Goal: Information Seeking & Learning: Learn about a topic

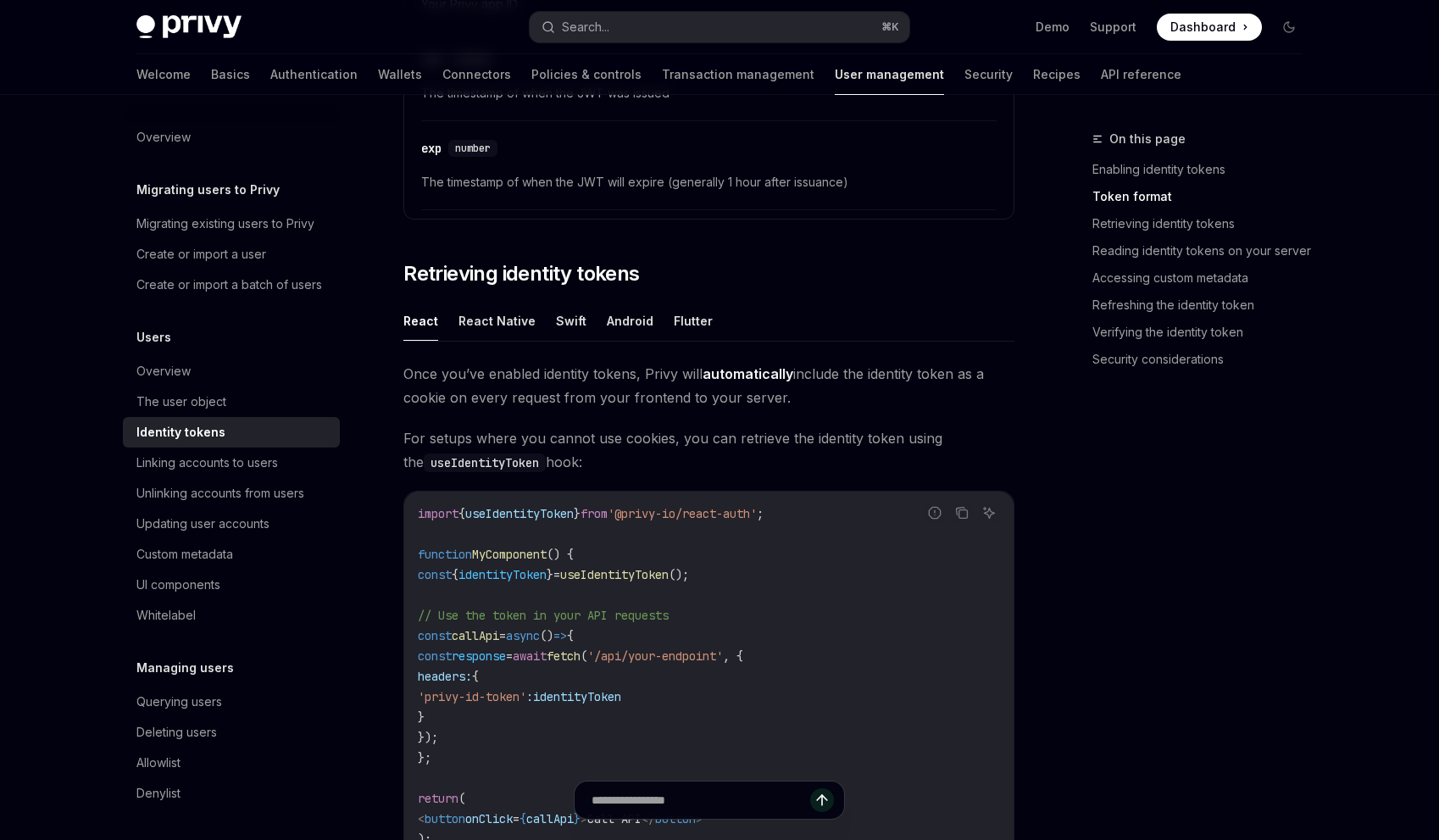
scroll to position [1342, 0]
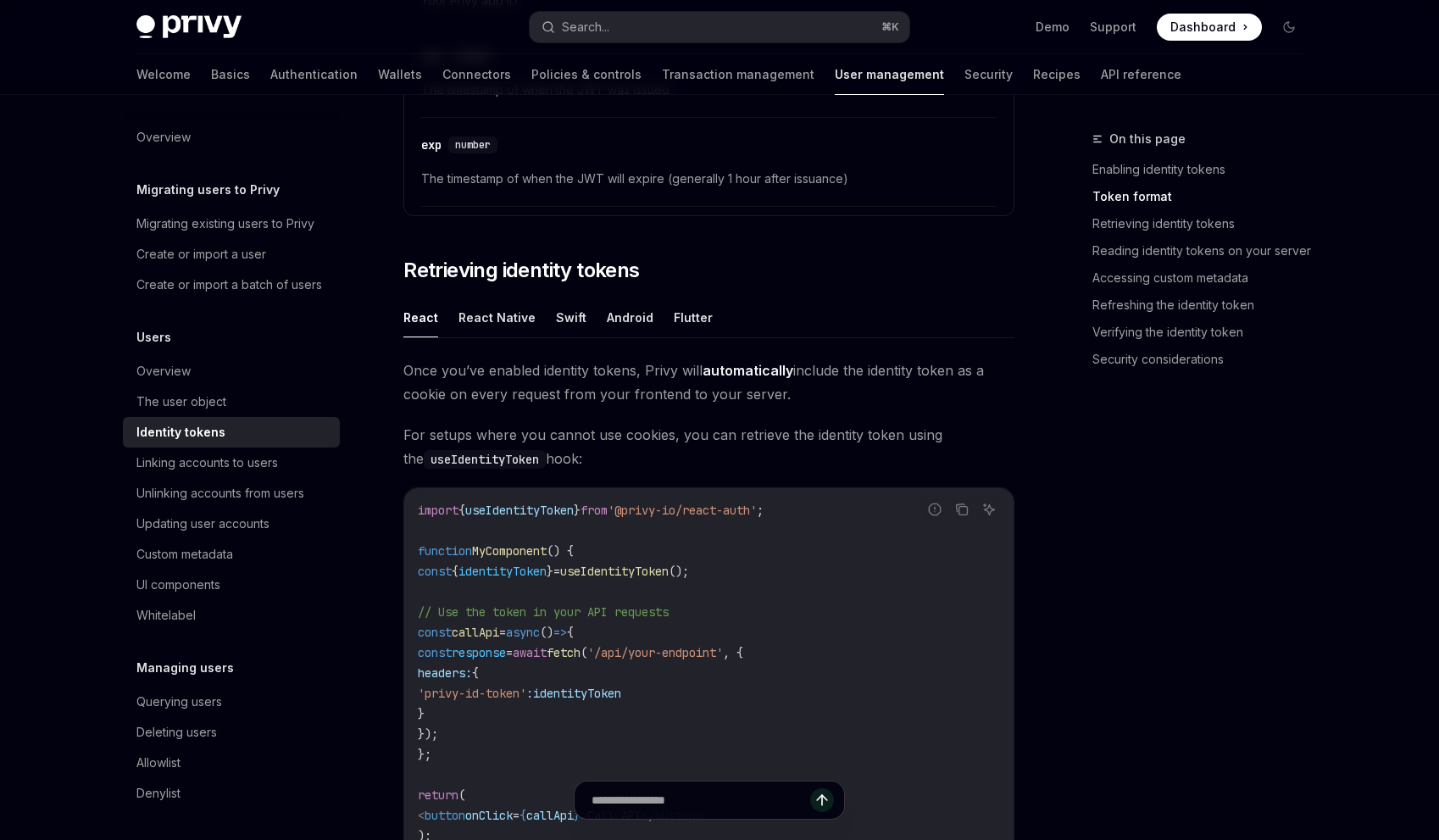
click at [658, 364] on span "Once you’ve enabled identity tokens, Privy will automatically include the ident…" at bounding box center [709, 382] width 611 height 48
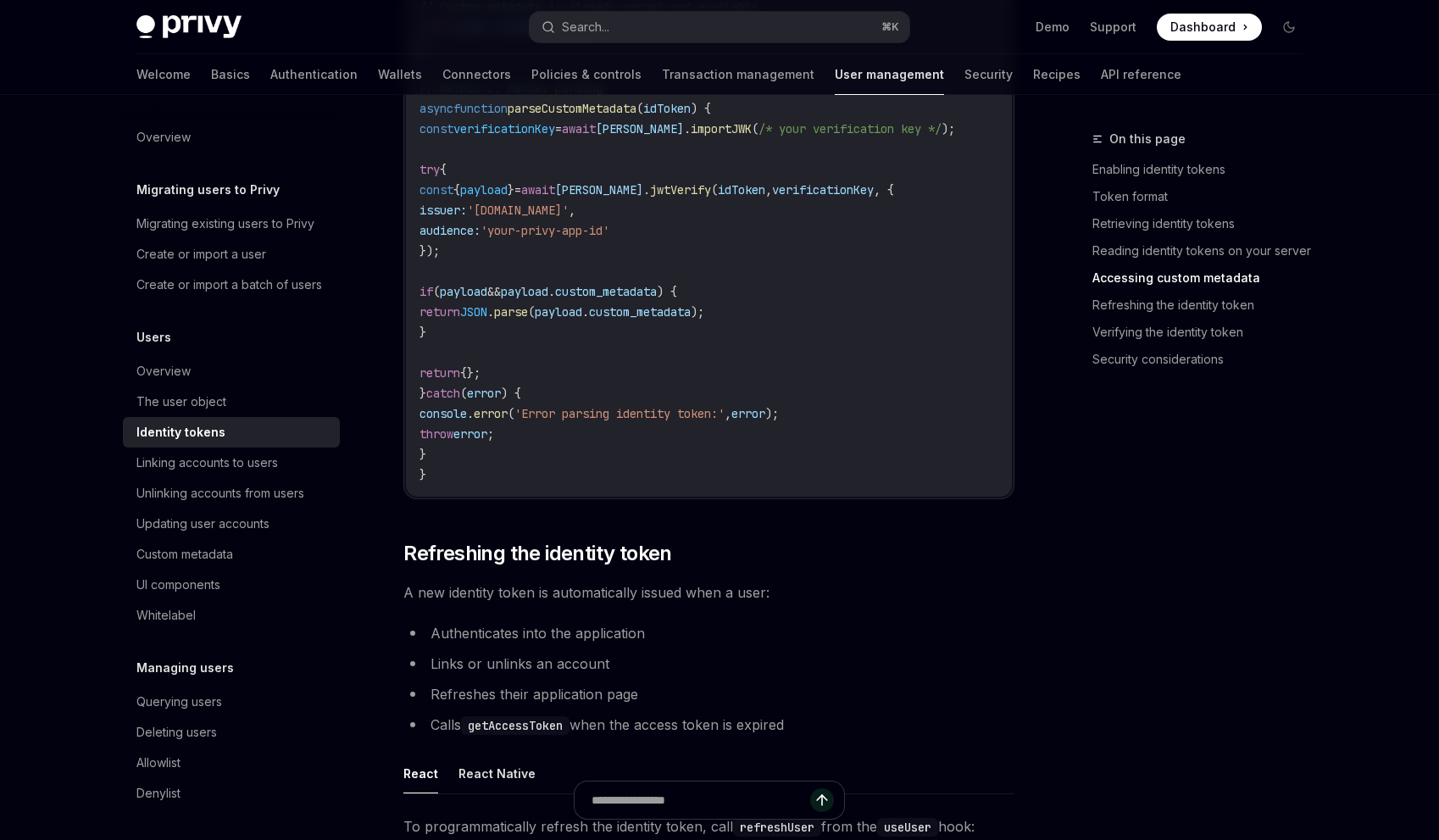
scroll to position [3601, 0]
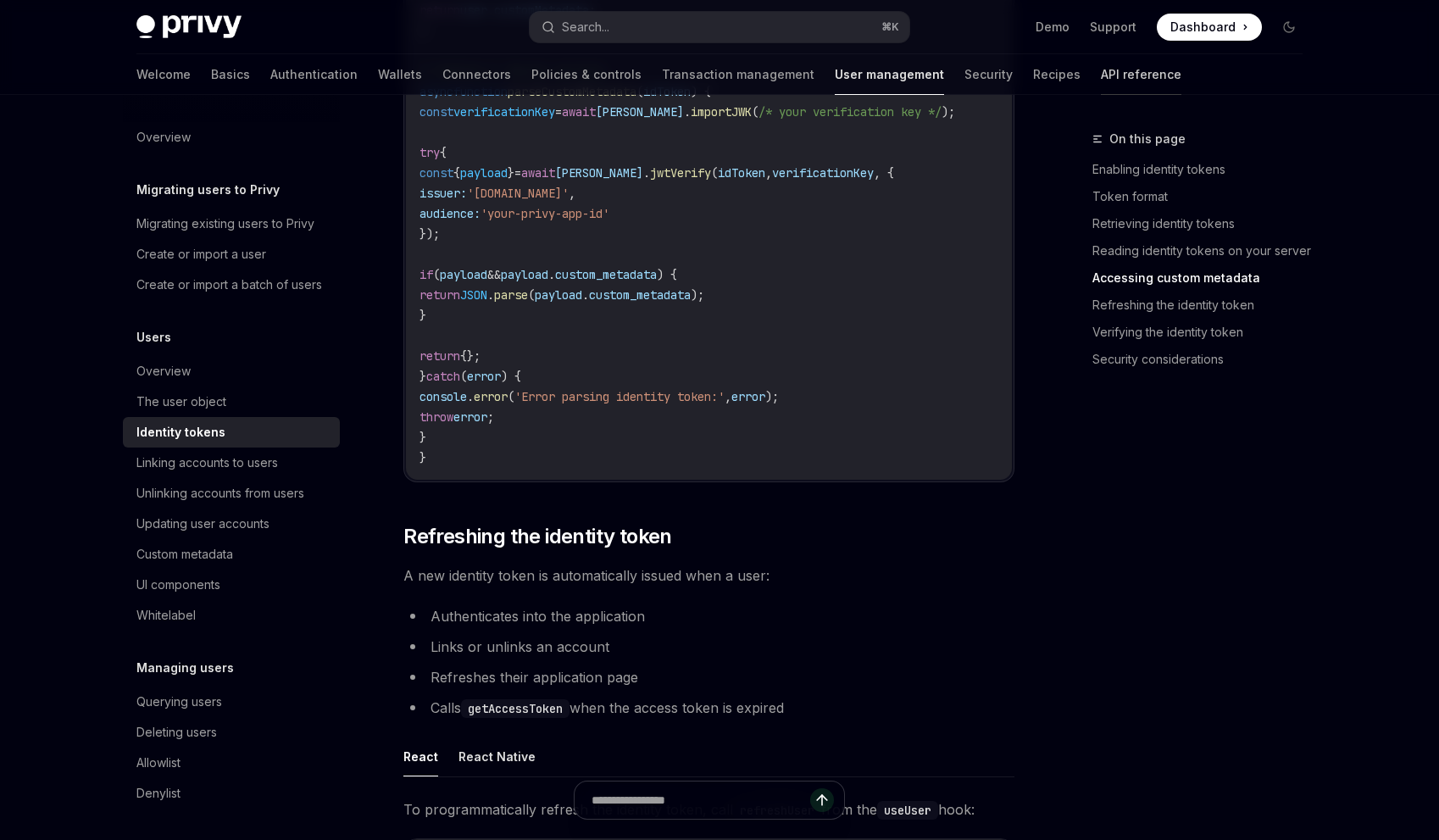
click at [1101, 74] on link "API reference" at bounding box center [1141, 74] width 81 height 40
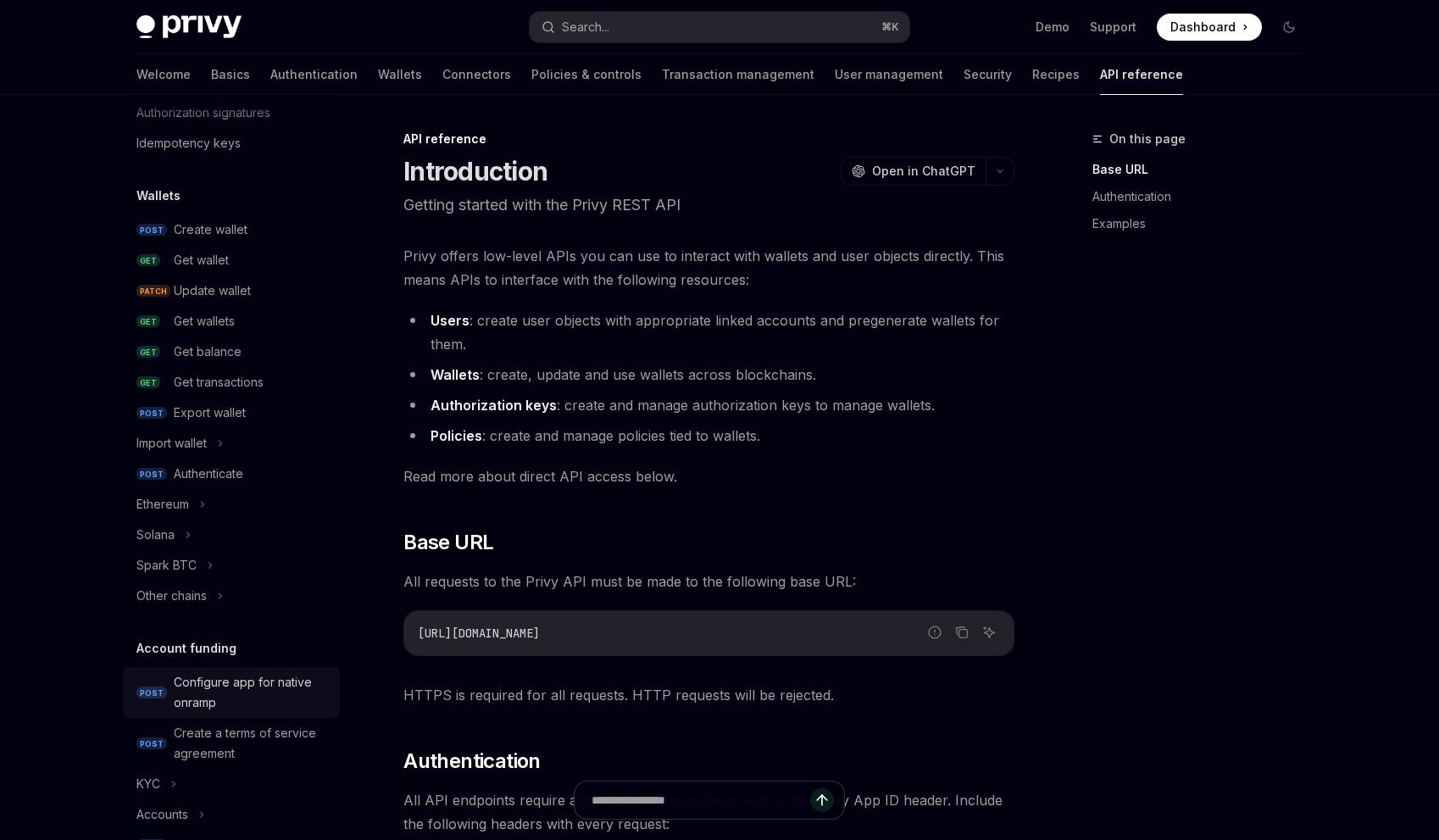
scroll to position [75, 0]
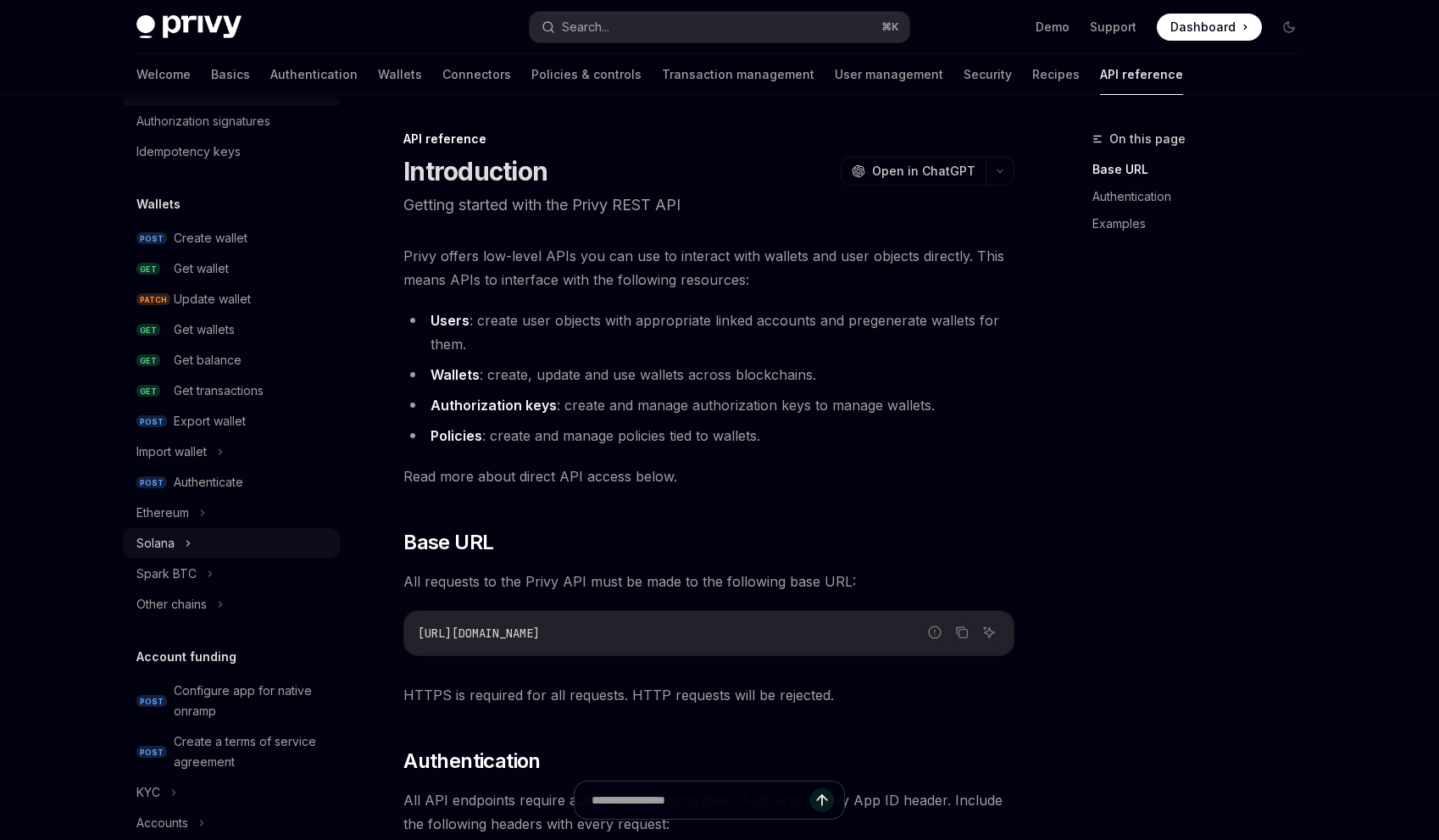
click at [222, 550] on div "Solana" at bounding box center [231, 543] width 217 height 30
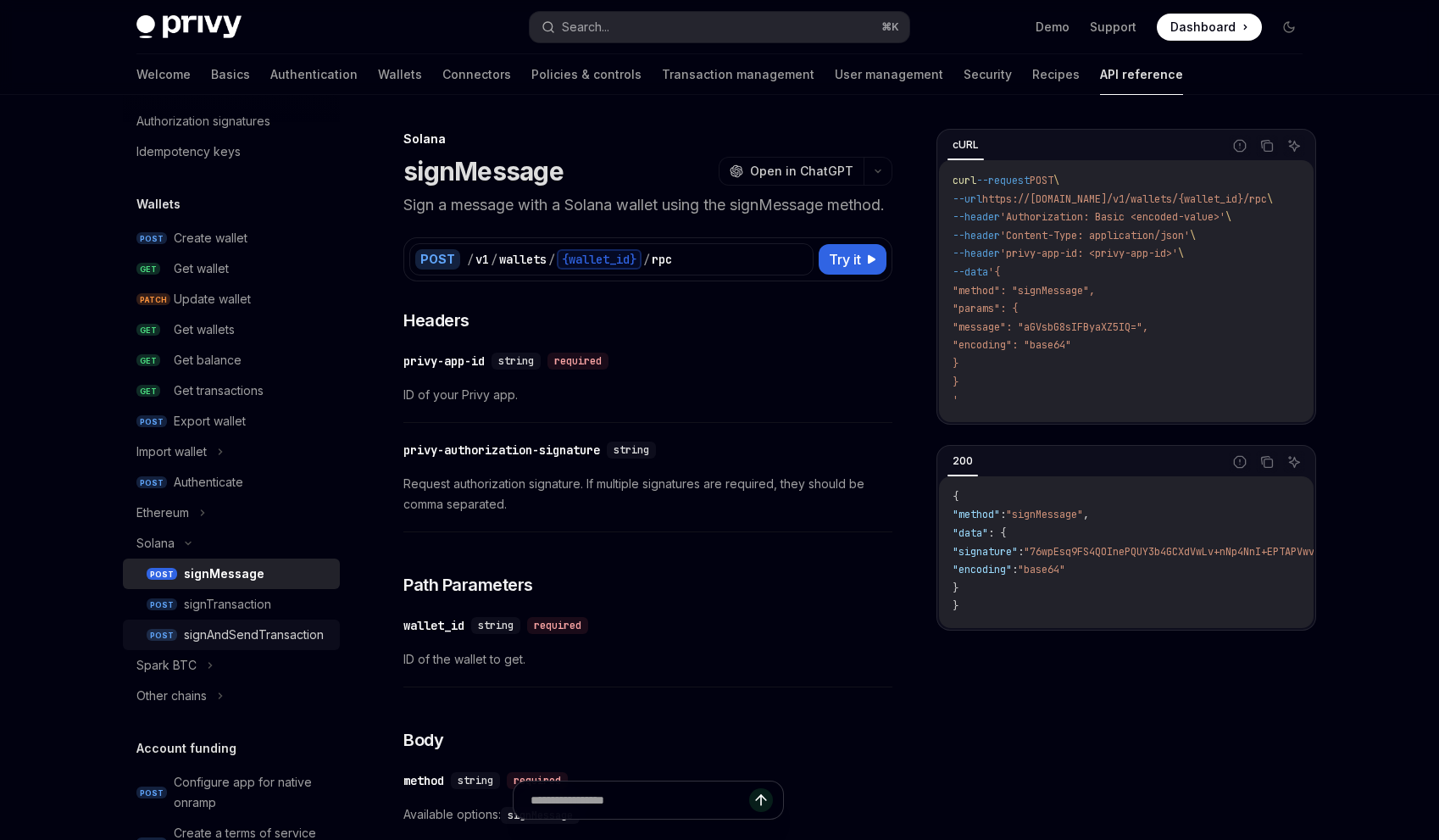
click at [242, 633] on div "signAndSendTransaction" at bounding box center [254, 635] width 140 height 21
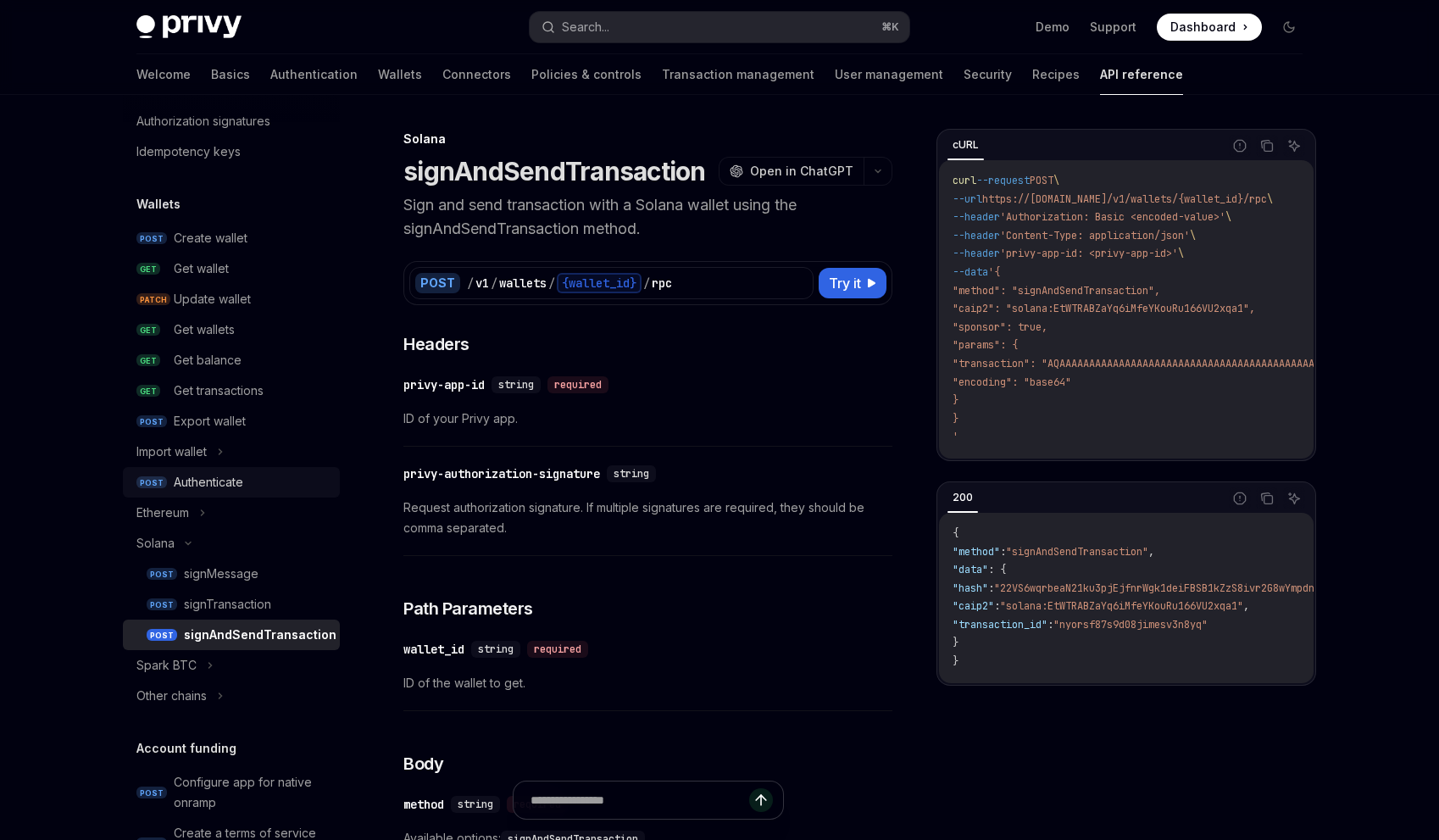
click at [259, 483] on div "Authenticate" at bounding box center [252, 482] width 156 height 21
type textarea "*"
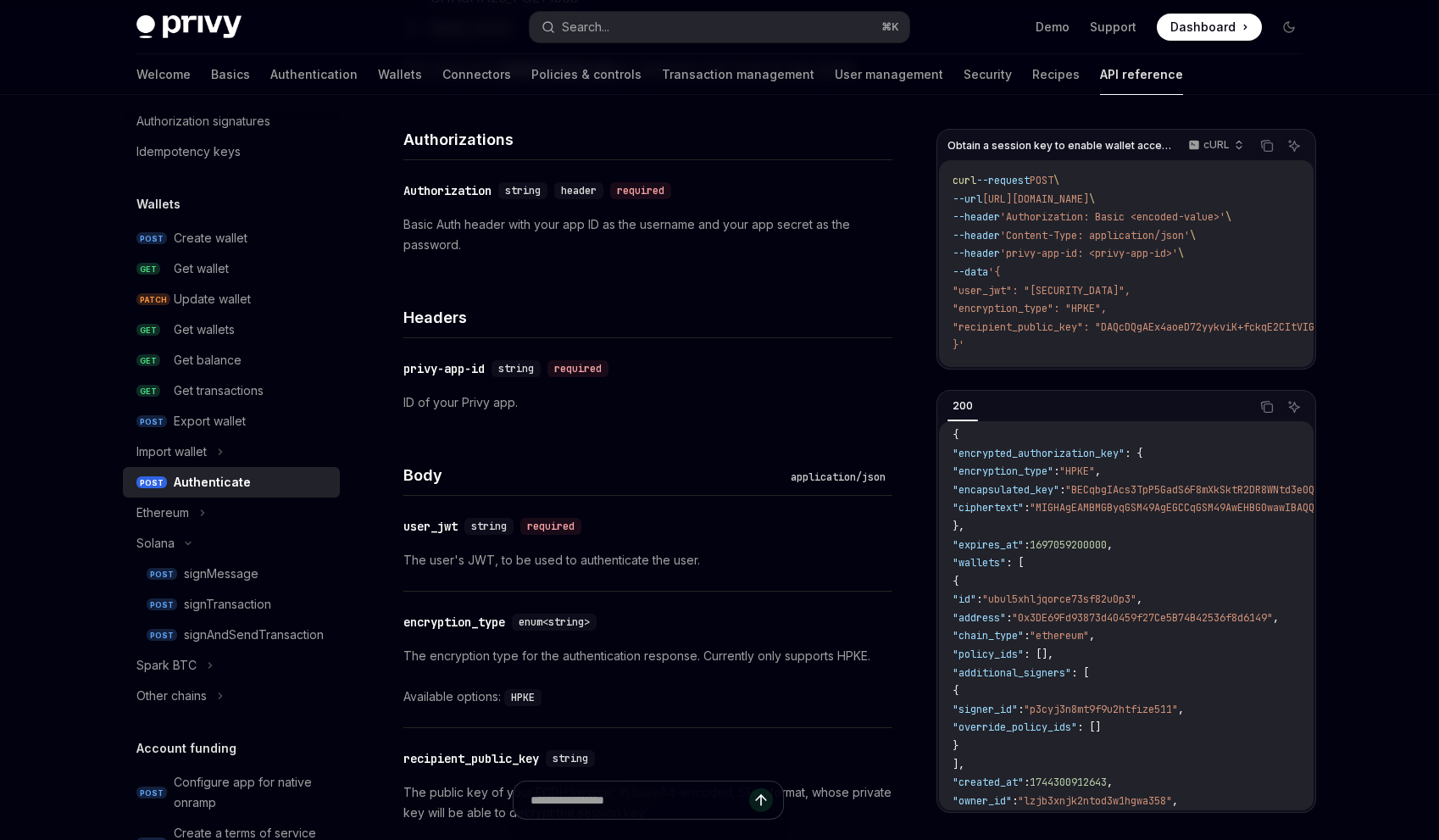
scroll to position [659, 0]
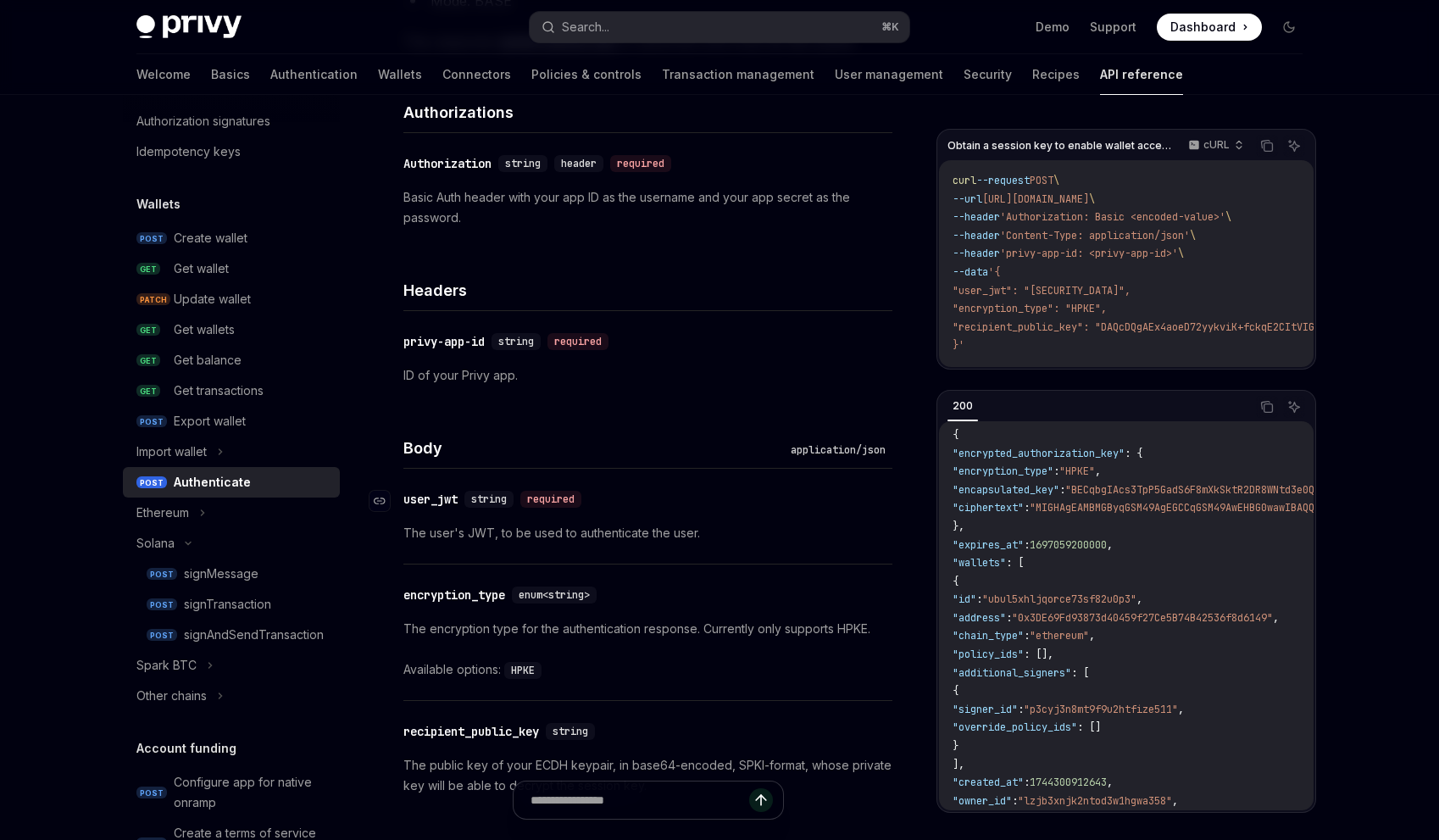
click at [435, 498] on div "user_jwt" at bounding box center [430, 498] width 55 height 17
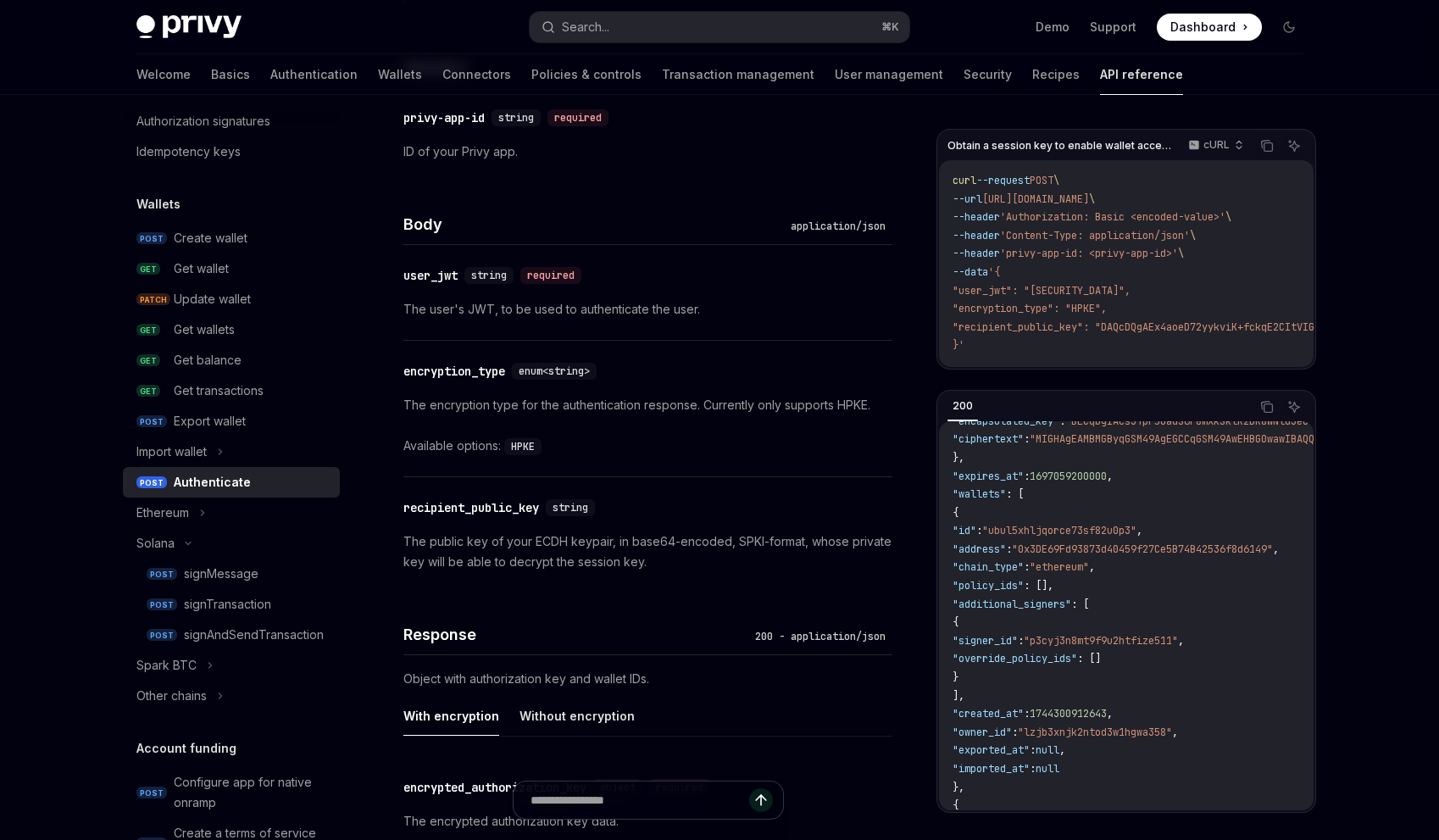
scroll to position [828, 0]
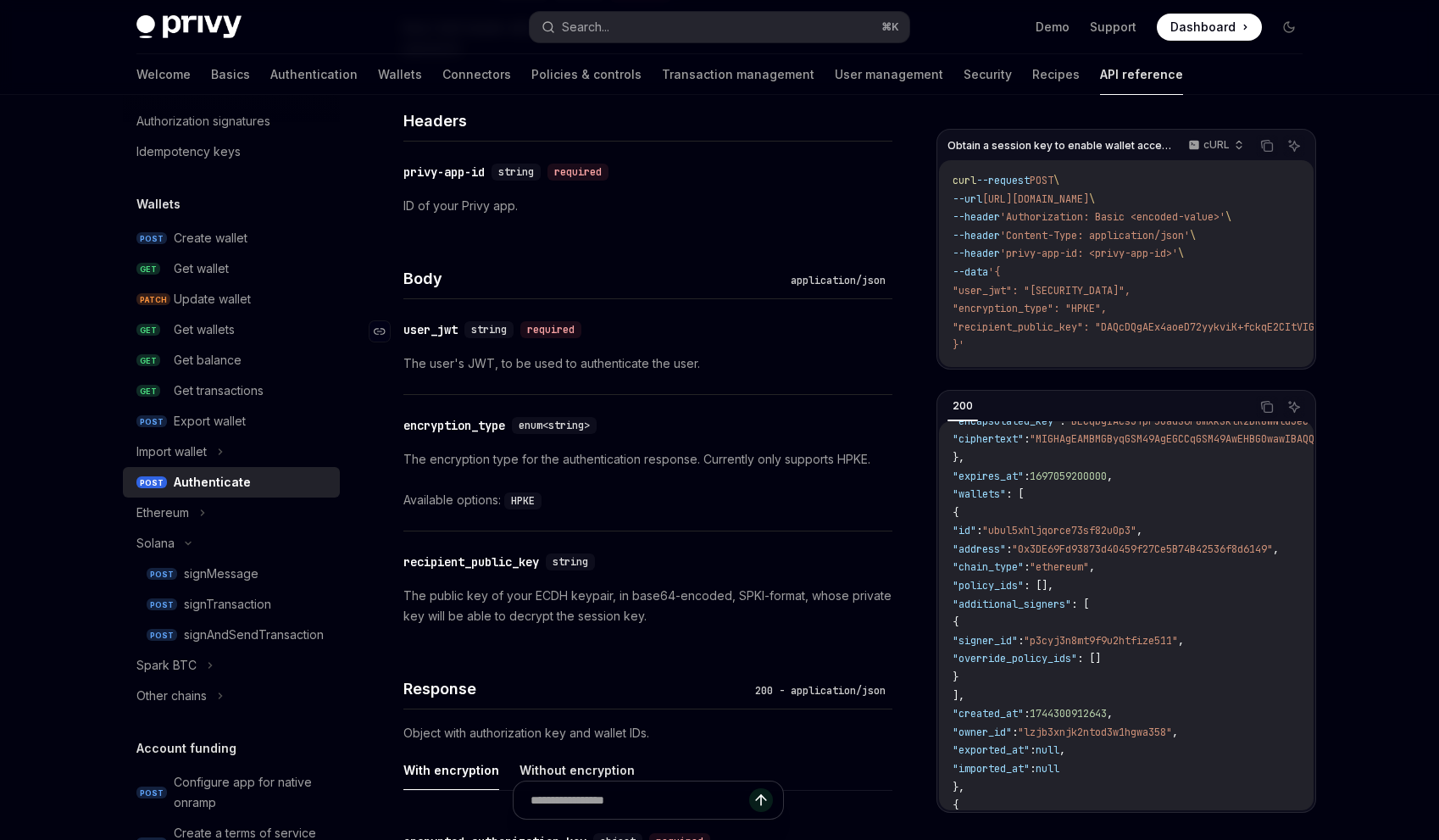
click at [437, 329] on div "user_jwt" at bounding box center [430, 329] width 55 height 17
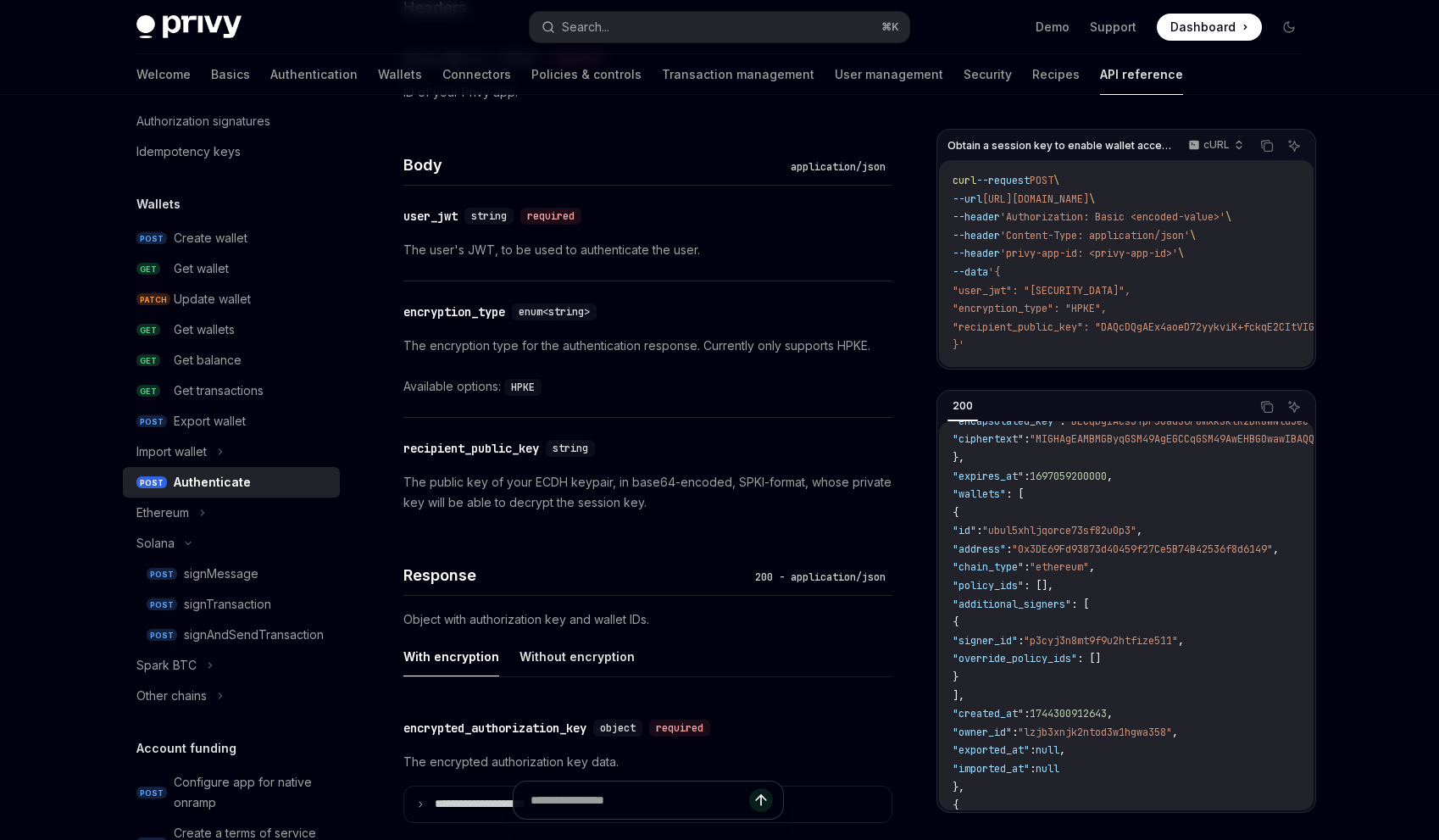
scroll to position [721, 0]
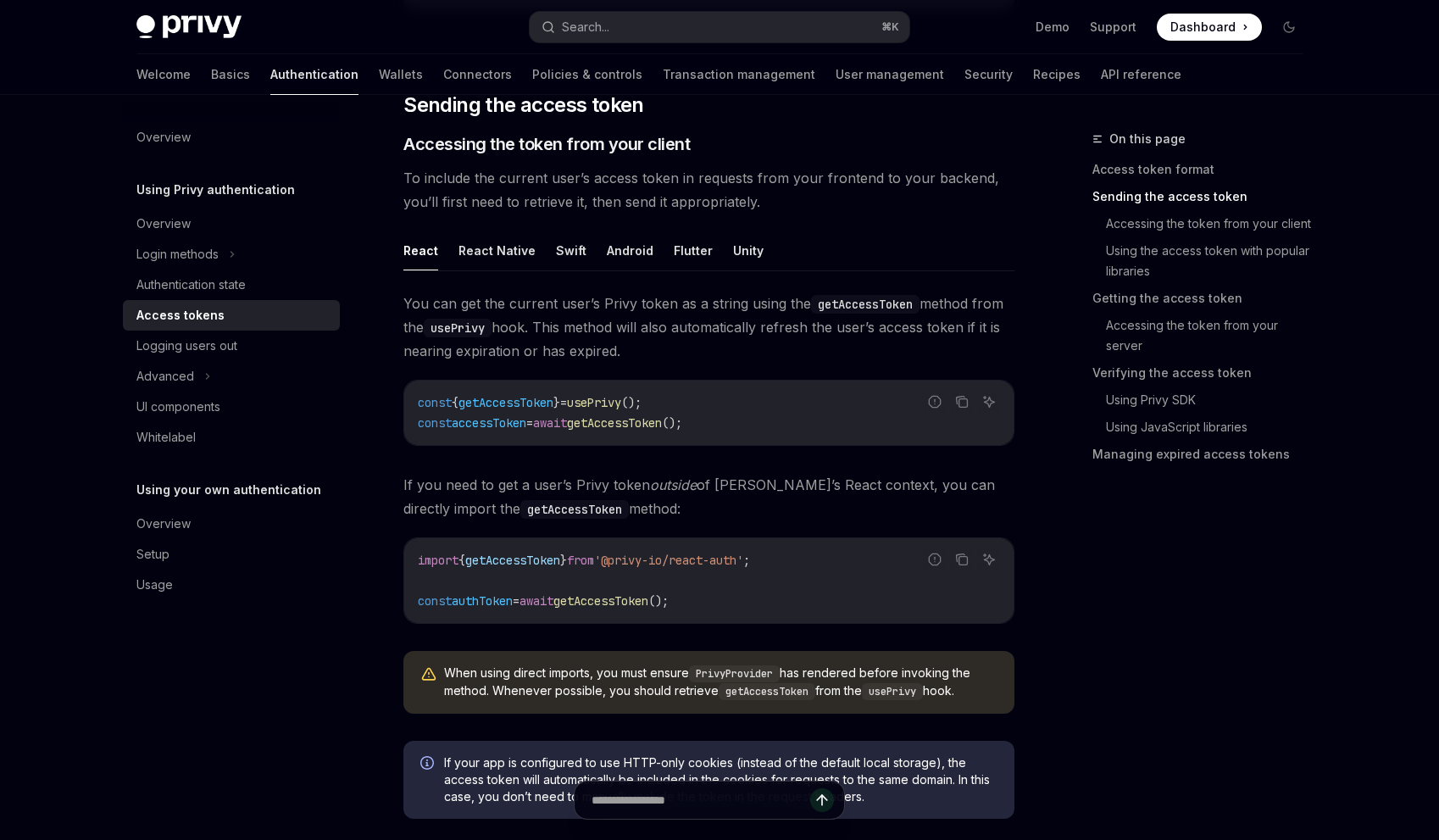
scroll to position [689, 0]
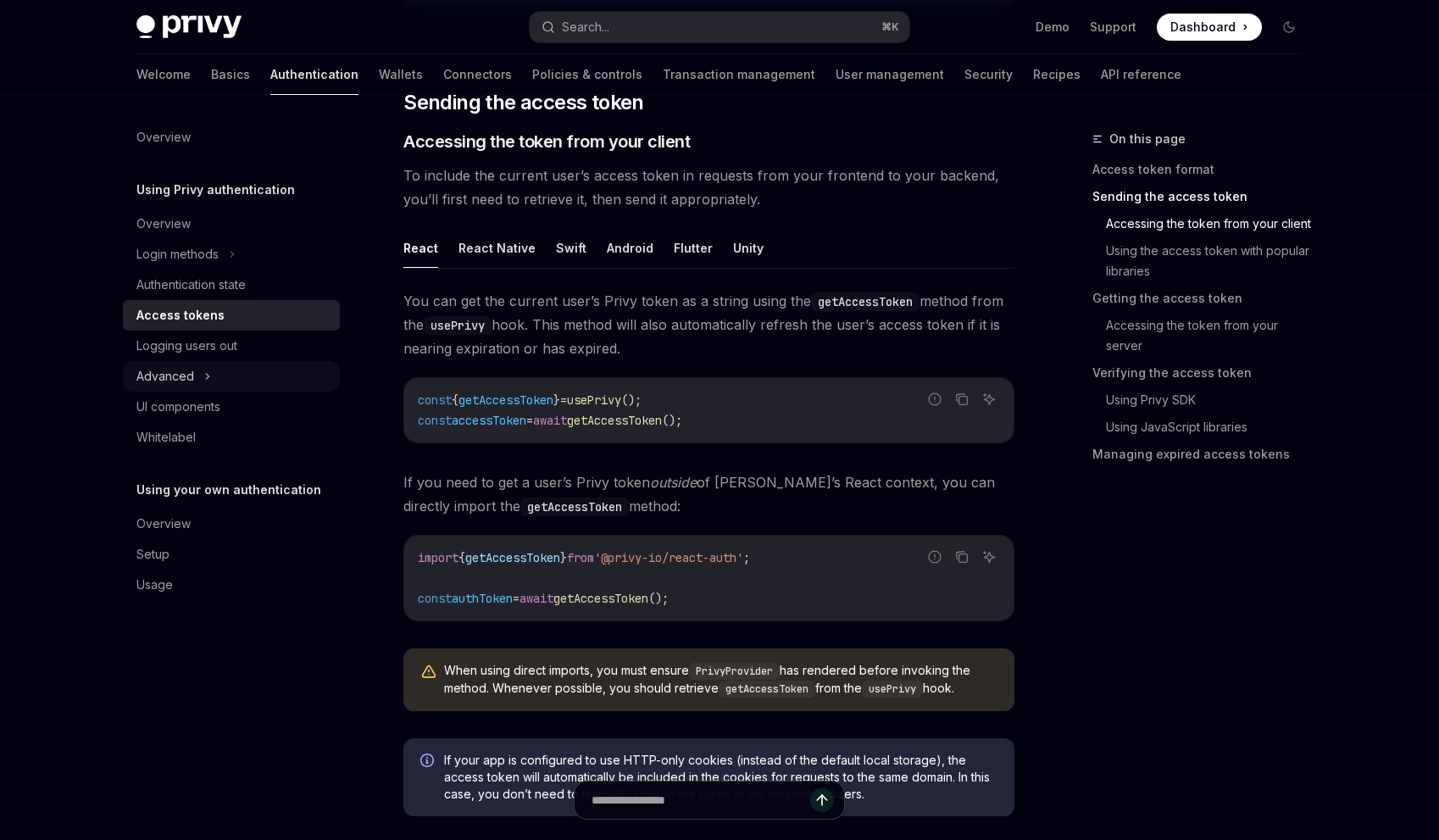
click at [254, 375] on div "Advanced" at bounding box center [231, 377] width 217 height 30
